Goal: Transaction & Acquisition: Purchase product/service

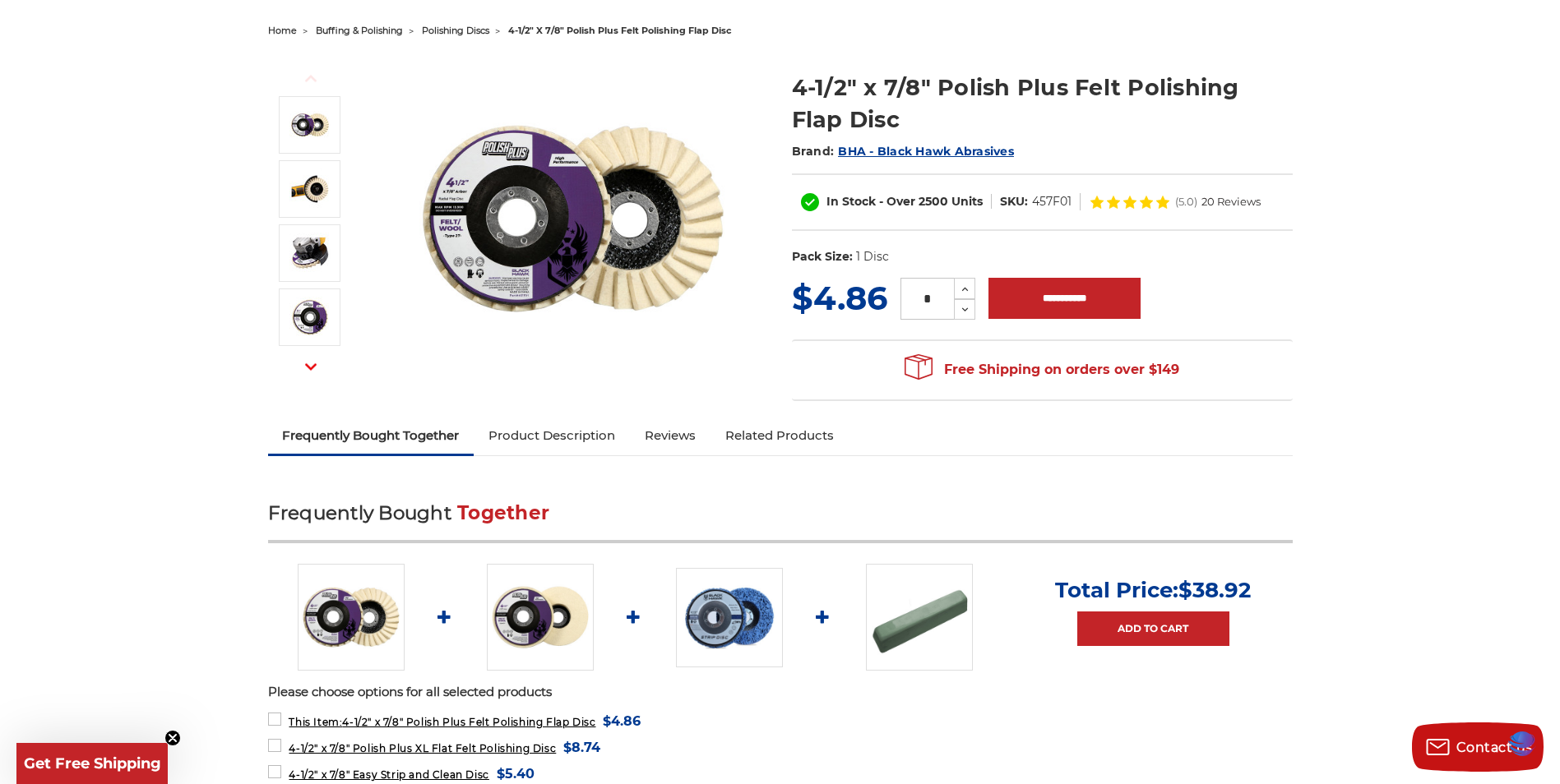
scroll to position [246, 0]
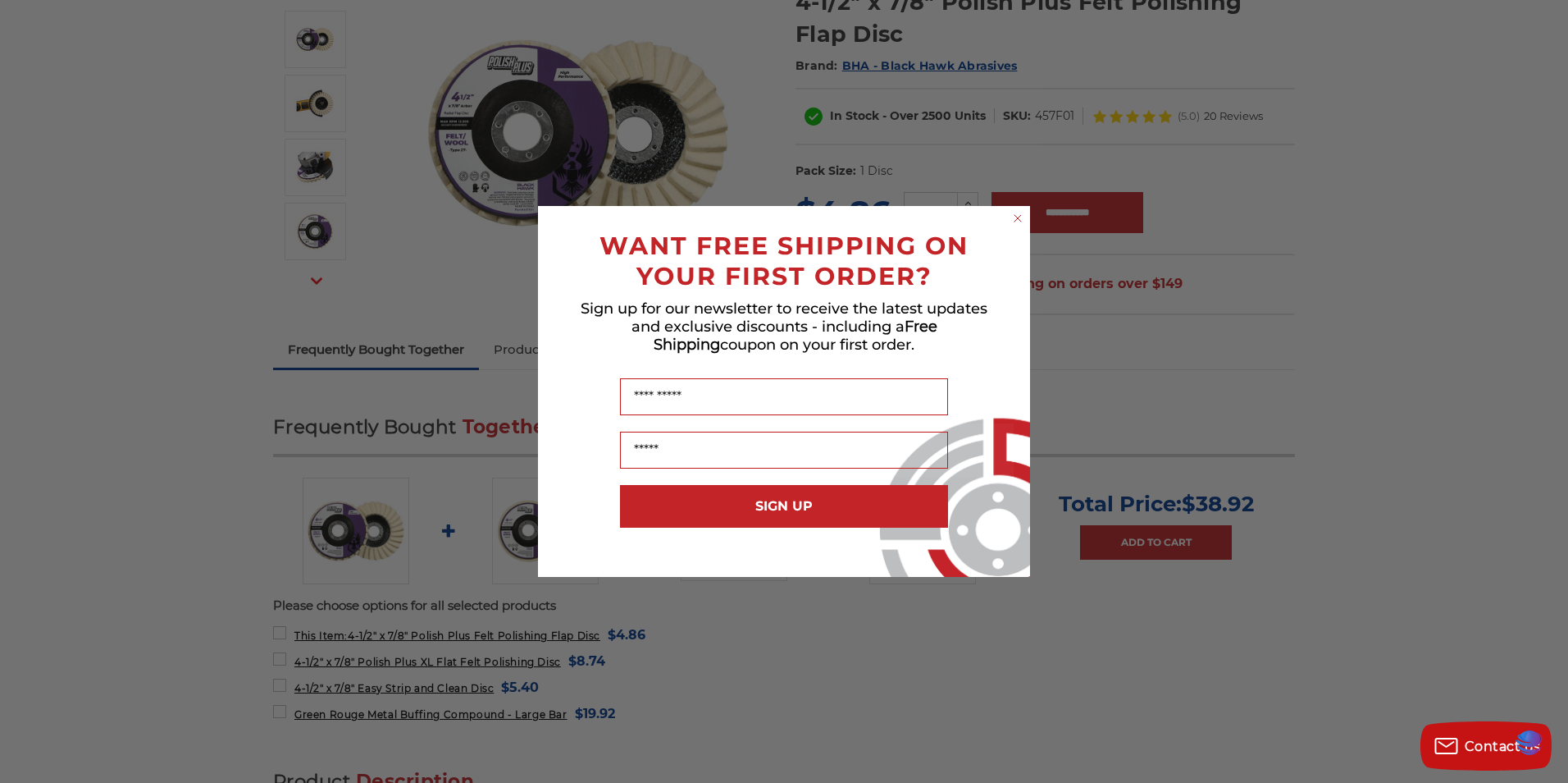
click at [1018, 216] on circle "Close dialog" at bounding box center [1019, 219] width 16 height 16
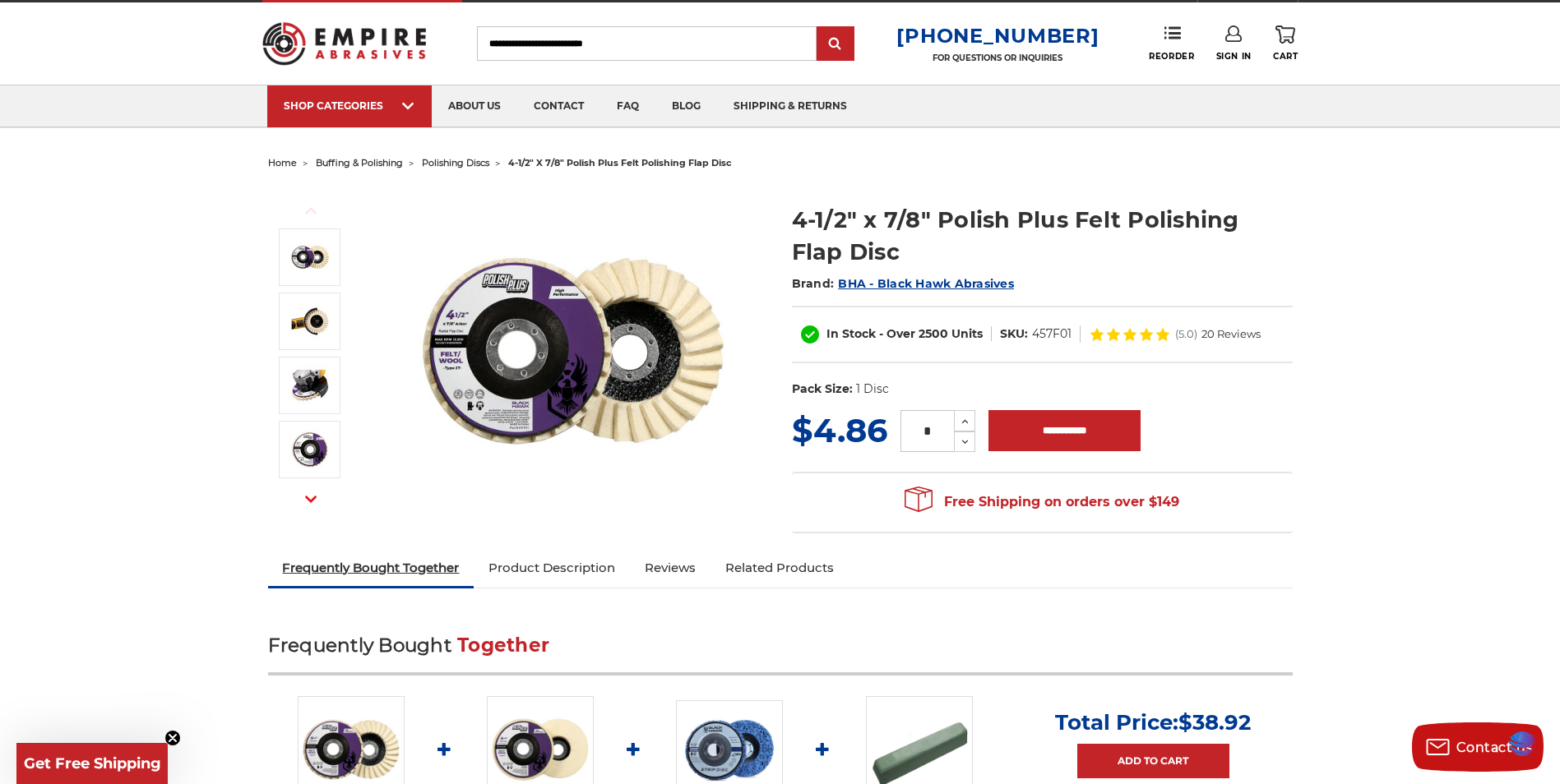
scroll to position [0, 0]
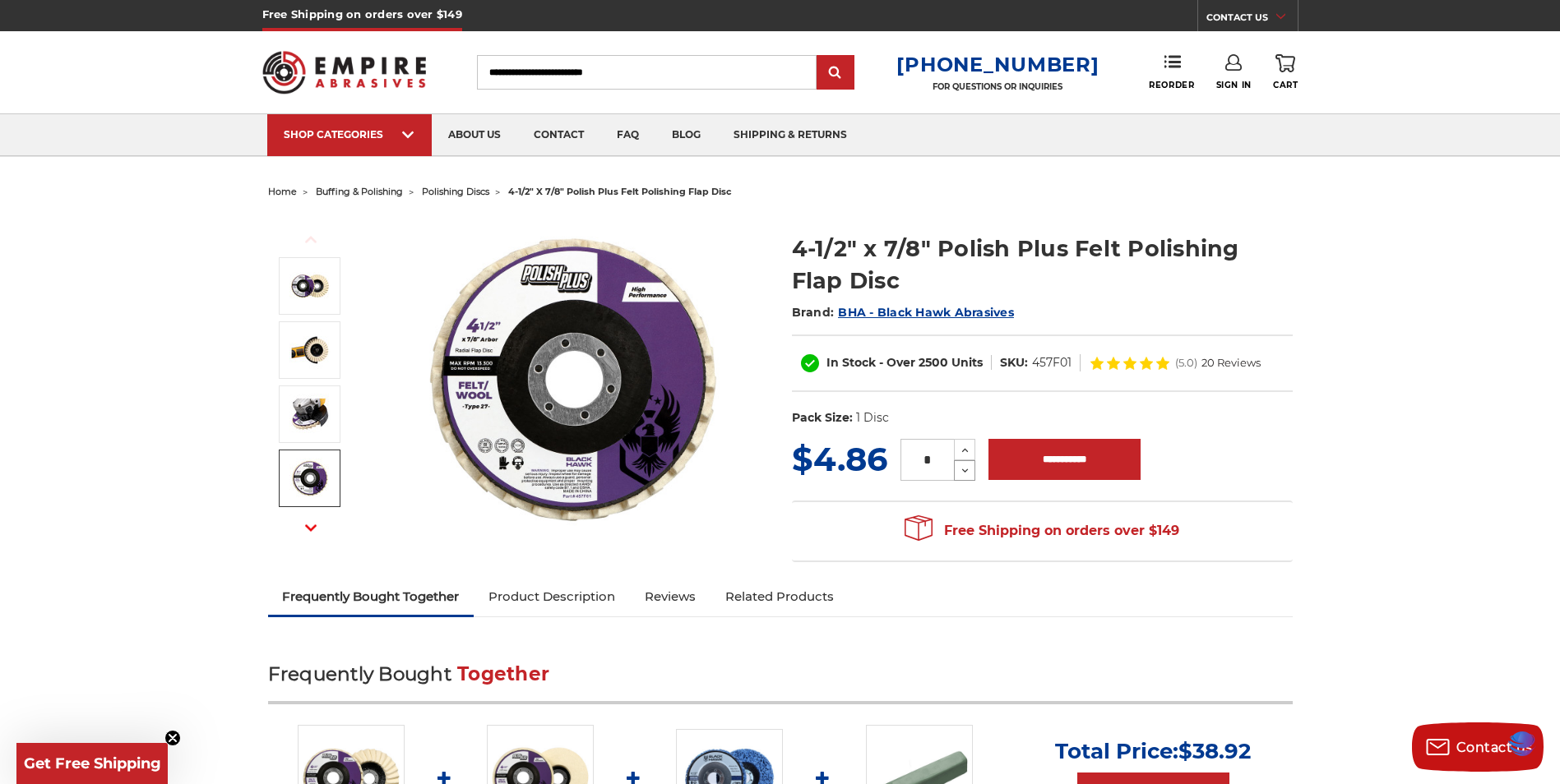
click at [961, 471] on icon at bounding box center [964, 470] width 13 height 15
click at [963, 473] on icon at bounding box center [964, 470] width 13 height 15
click at [964, 471] on use at bounding box center [965, 471] width 7 height 4
click at [933, 460] on input "*" at bounding box center [927, 459] width 53 height 42
click at [963, 470] on icon at bounding box center [964, 470] width 13 height 15
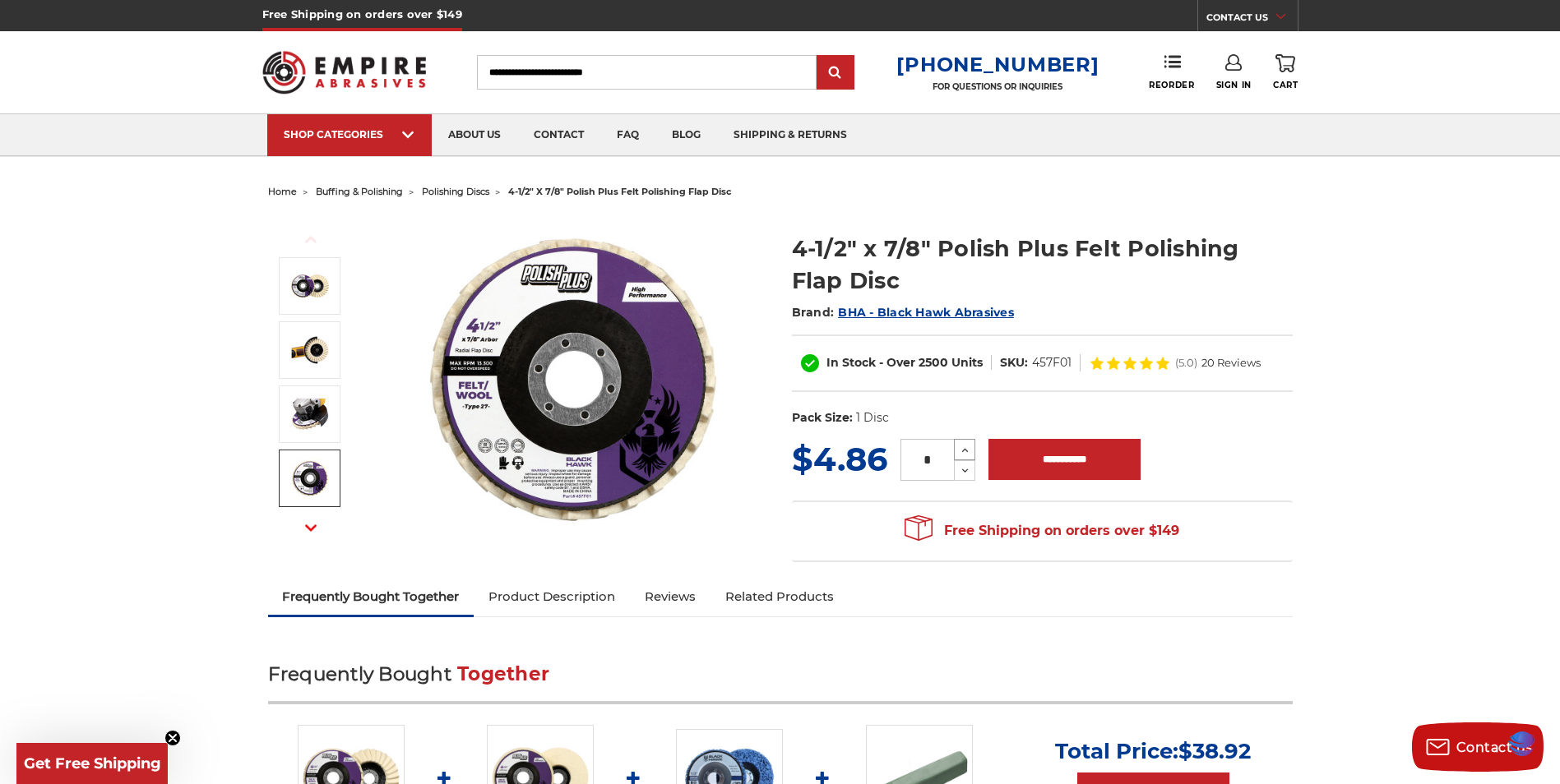
click at [963, 445] on icon at bounding box center [964, 449] width 13 height 15
click at [965, 445] on icon at bounding box center [964, 449] width 13 height 15
click at [965, 447] on icon at bounding box center [964, 449] width 13 height 15
type input "*"
